Goal: Task Accomplishment & Management: Manage account settings

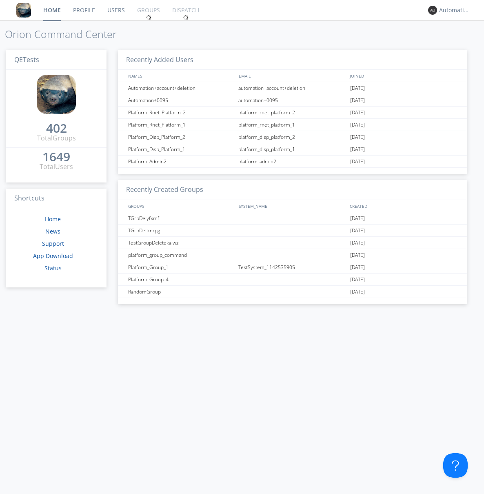
click at [148, 10] on link "Groups" at bounding box center [148, 10] width 35 height 20
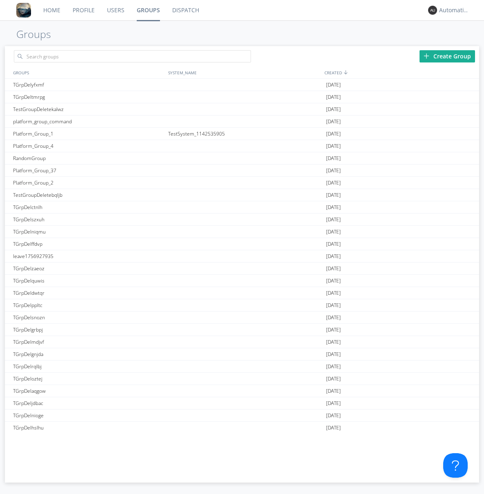
click at [447, 56] on div "Create Group" at bounding box center [446, 56] width 55 height 12
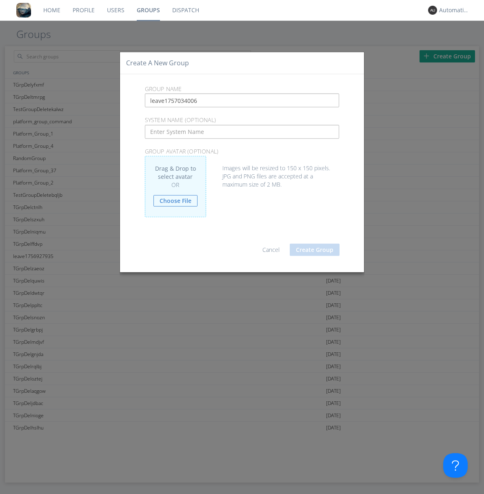
type input "leave1757034006"
click at [315, 249] on button "Create Group" at bounding box center [315, 250] width 50 height 12
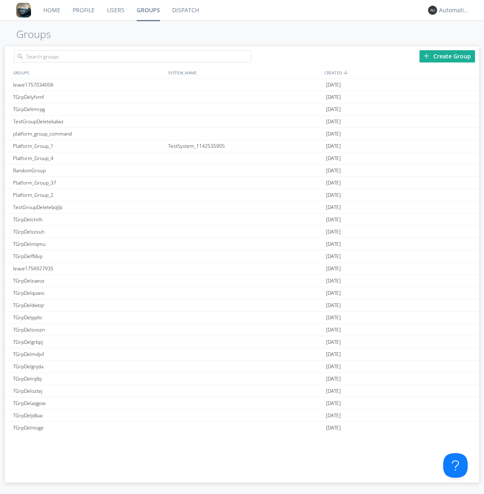
click at [148, 10] on link "Groups" at bounding box center [148, 10] width 35 height 20
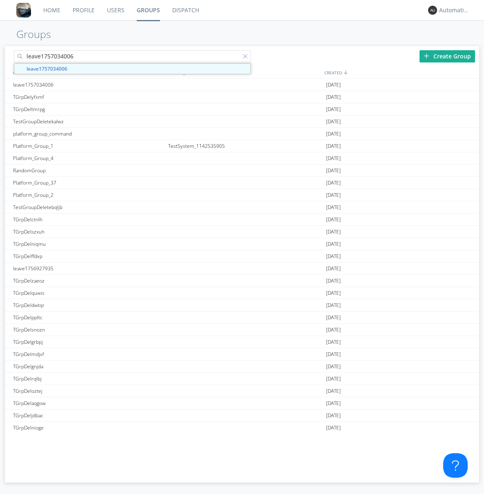
type input "leave1757034006"
click at [246, 58] on div at bounding box center [247, 58] width 8 height 8
type input "leave1757034006"
click at [89, 84] on div "leave1757034006" at bounding box center [88, 85] width 155 height 12
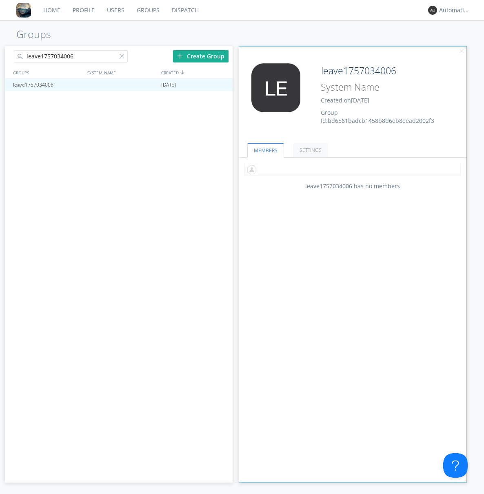
click at [352, 169] on input "text" at bounding box center [352, 170] width 216 height 12
type input "automation+0102"
click at [351, 169] on input "text" at bounding box center [352, 170] width 216 height 12
type input "automation+0103"
click at [351, 169] on input "text" at bounding box center [352, 170] width 216 height 12
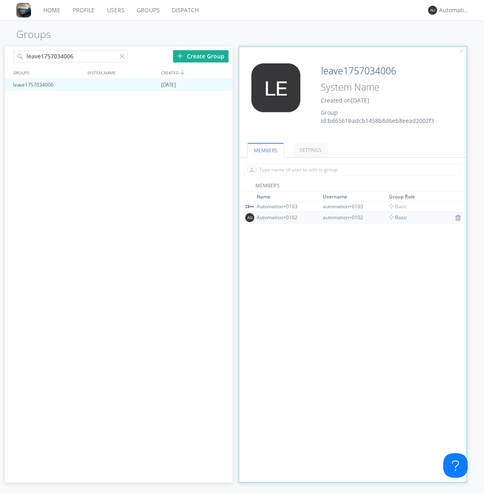
click at [395, 217] on span "Basic" at bounding box center [398, 217] width 18 height 7
click at [222, 85] on div at bounding box center [222, 85] width 8 height 7
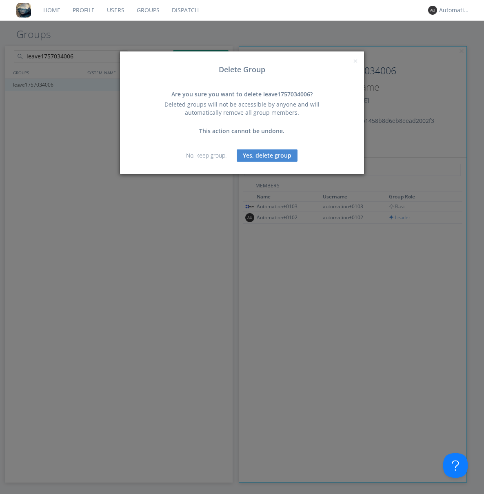
click at [267, 155] on button "Yes, delete group" at bounding box center [267, 155] width 61 height 12
